Goal: Task Accomplishment & Management: Use online tool/utility

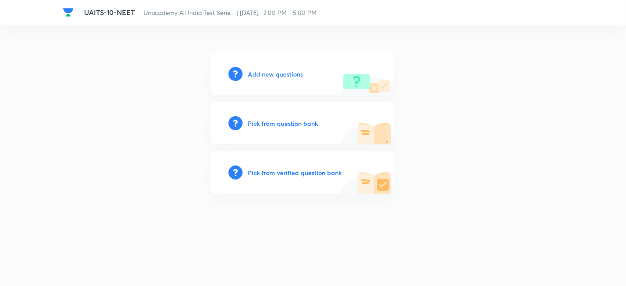
click at [281, 75] on h6 "Add new questions" at bounding box center [275, 74] width 55 height 9
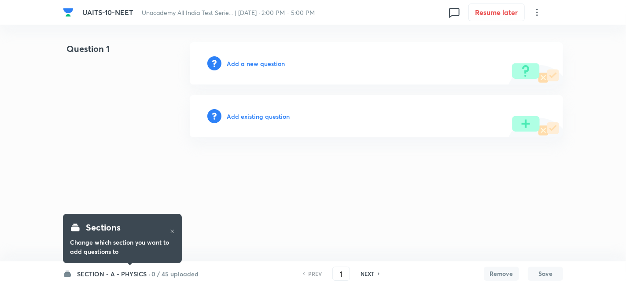
click at [119, 271] on h6 "SECTION - A - PHYSICS ·" at bounding box center [113, 274] width 73 height 9
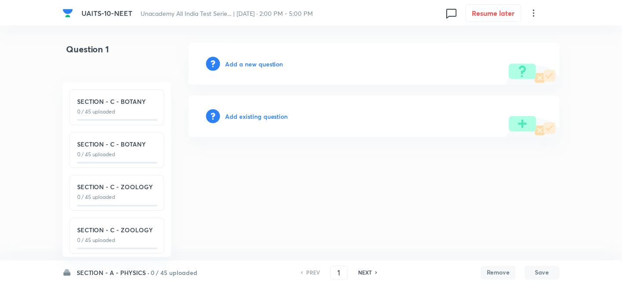
scroll to position [183, 0]
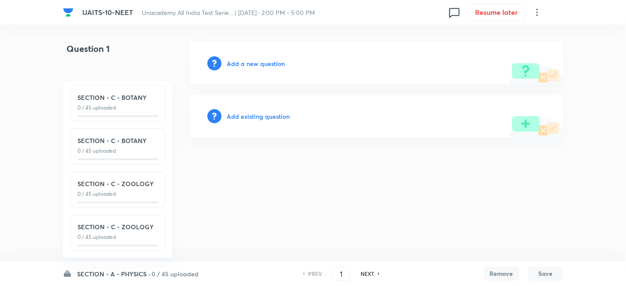
click at [533, 13] on icon at bounding box center [537, 12] width 11 height 11
click at [501, 47] on span "Choose new template" at bounding box center [494, 50] width 86 height 9
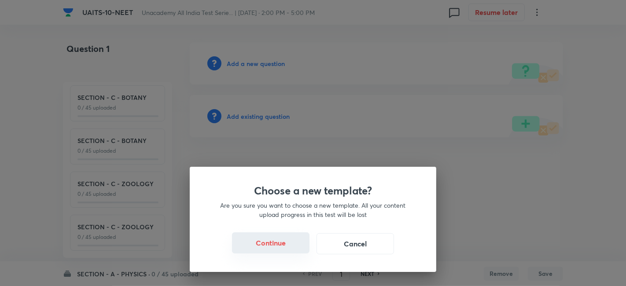
click at [287, 241] on button "Continue" at bounding box center [271, 243] width 78 height 21
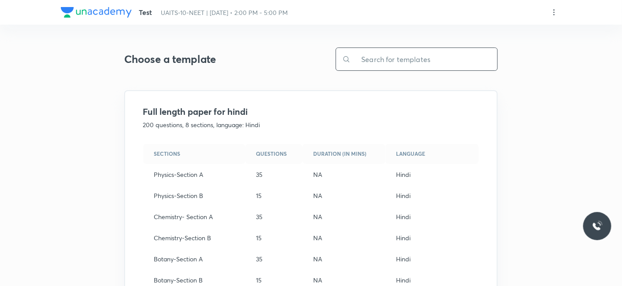
click at [406, 62] on input "text" at bounding box center [424, 59] width 147 height 22
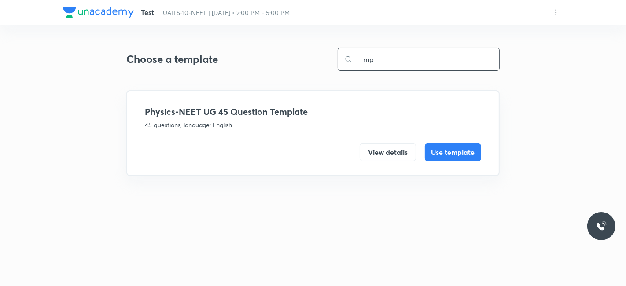
type input "m"
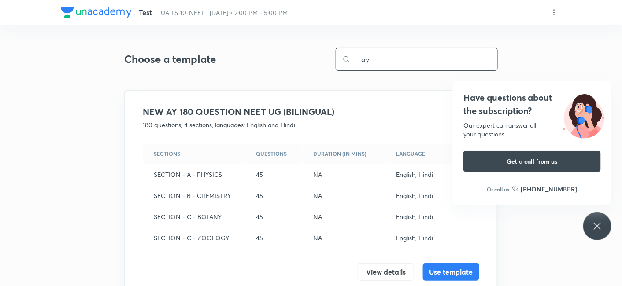
scroll to position [92, 0]
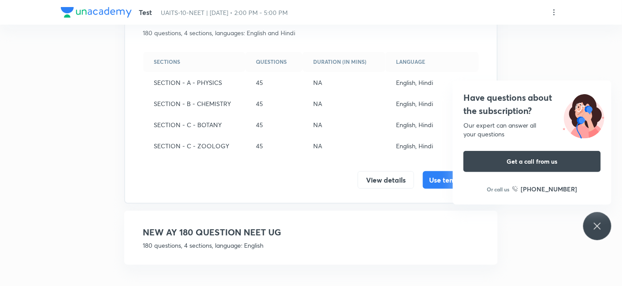
type input "ay"
click at [256, 230] on h4 "NEW AY 180 QUESTION NEET UG" at bounding box center [311, 232] width 336 height 13
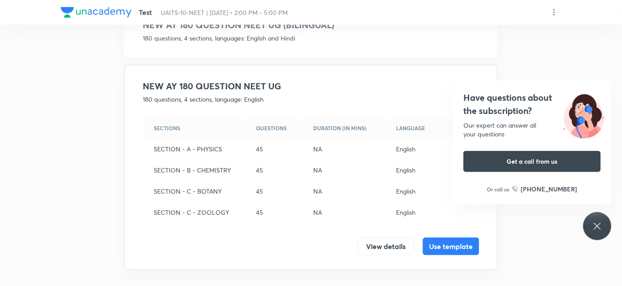
scroll to position [85, 0]
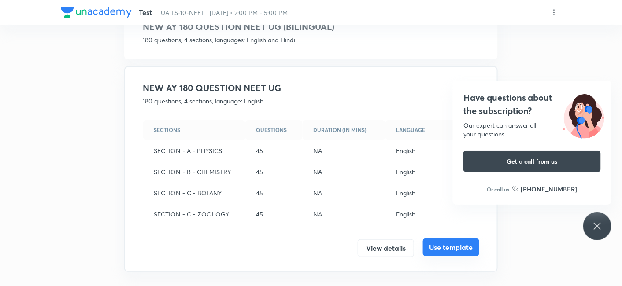
click at [450, 248] on button "Use template" at bounding box center [451, 248] width 56 height 18
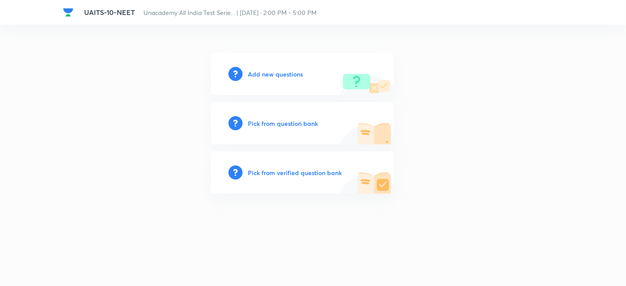
click at [284, 72] on h6 "Add new questions" at bounding box center [275, 74] width 55 height 9
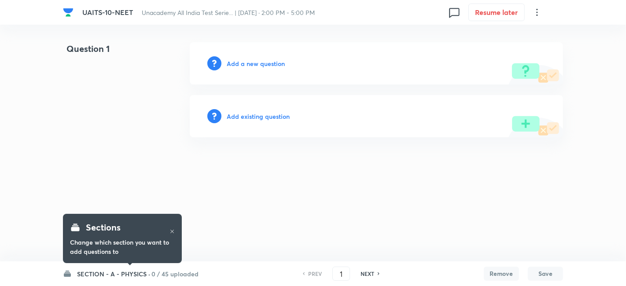
click at [130, 276] on h6 "SECTION - A - PHYSICS ·" at bounding box center [113, 274] width 73 height 9
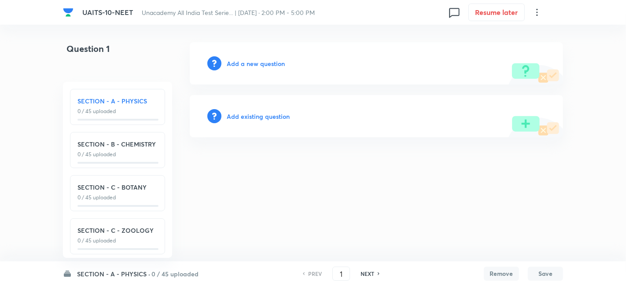
scroll to position [11, 0]
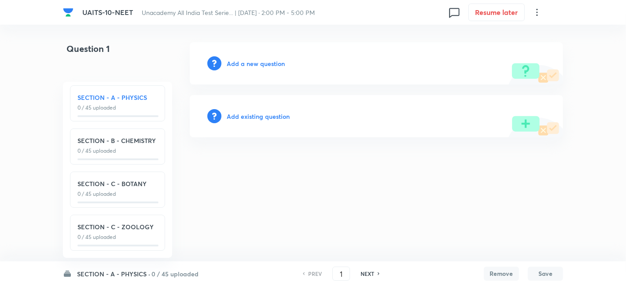
click at [148, 48] on h4 "Question 1" at bounding box center [112, 52] width 99 height 20
click at [541, 15] on icon at bounding box center [537, 12] width 11 height 11
click at [475, 37] on span "View details" at bounding box center [494, 34] width 86 height 9
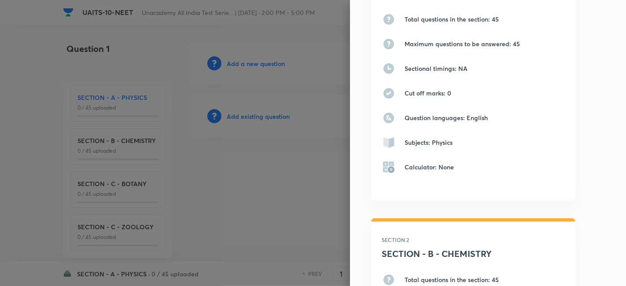
scroll to position [0, 0]
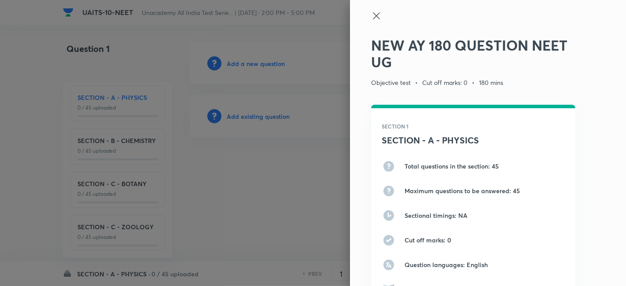
click at [371, 12] on icon at bounding box center [376, 16] width 11 height 11
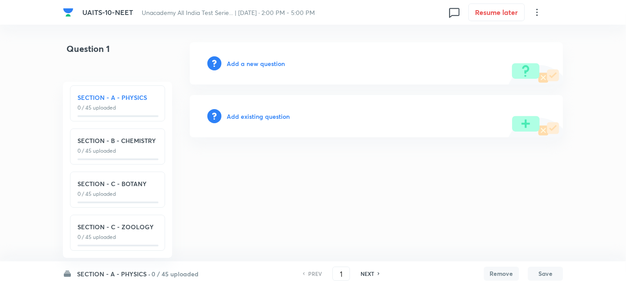
click at [142, 182] on div "SECTION - C - BOTANY 0 / 45 uploaded" at bounding box center [118, 188] width 80 height 19
type input "91"
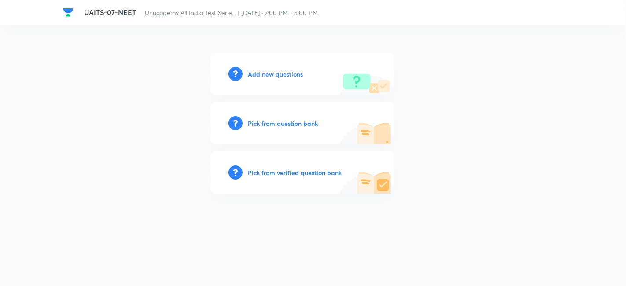
click at [294, 75] on h6 "Add new questions" at bounding box center [275, 74] width 55 height 9
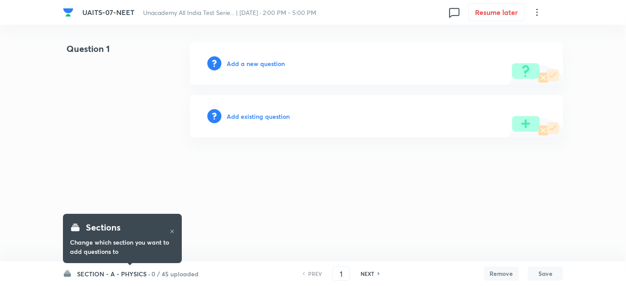
click at [141, 277] on h6 "SECTION - A - PHYSICS ·" at bounding box center [113, 274] width 73 height 9
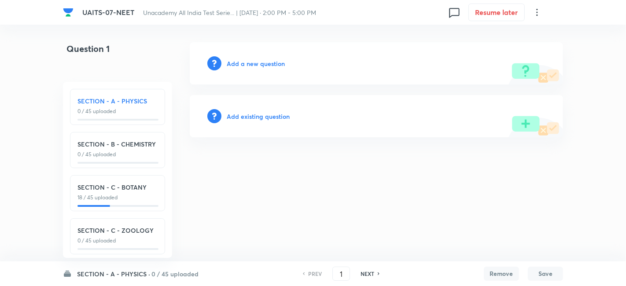
scroll to position [11, 0]
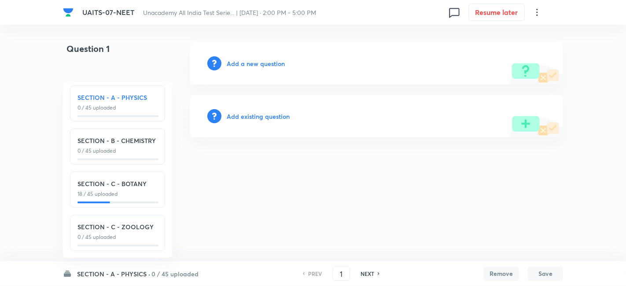
click at [538, 15] on icon at bounding box center [537, 12] width 11 height 11
click at [476, 35] on span "View details" at bounding box center [494, 34] width 86 height 9
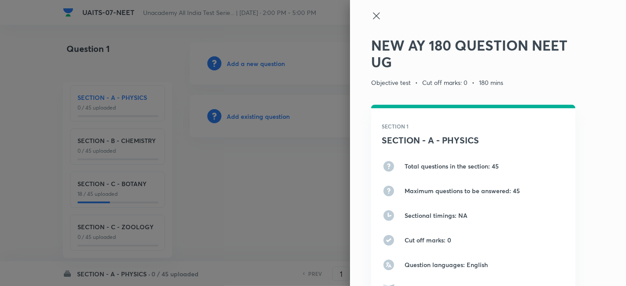
click at [371, 17] on icon at bounding box center [376, 16] width 11 height 11
